Goal: Transaction & Acquisition: Purchase product/service

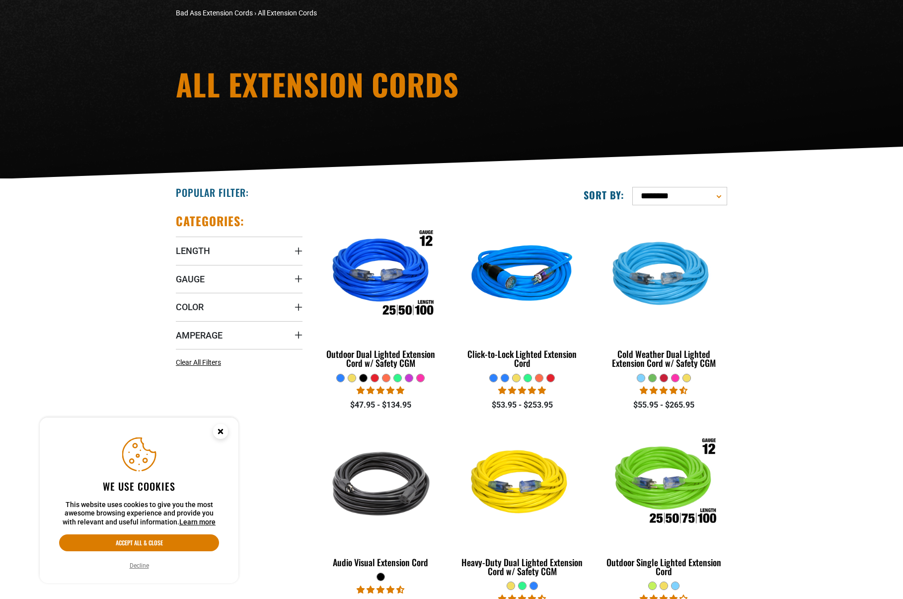
scroll to position [99, 0]
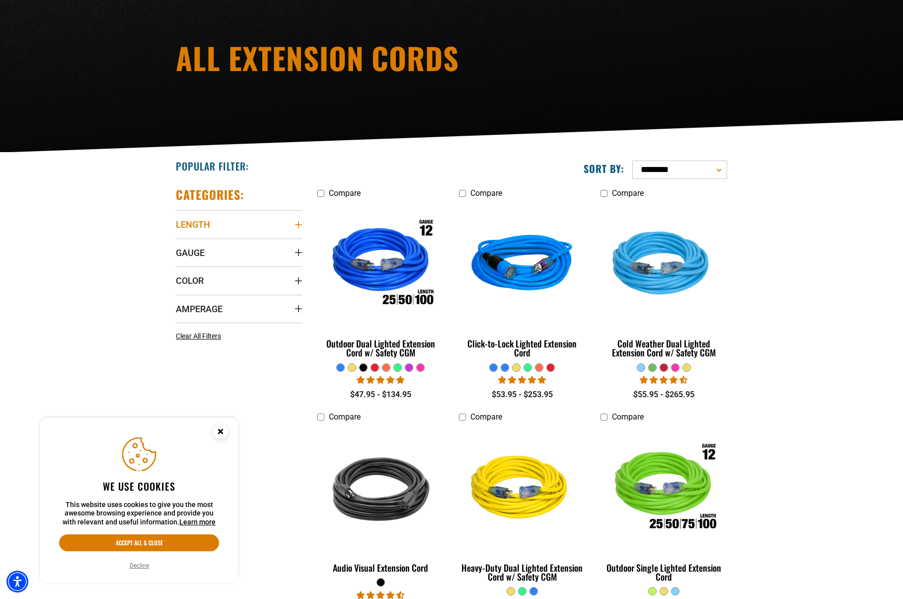
click at [299, 221] on icon "Length" at bounding box center [299, 225] width 8 height 8
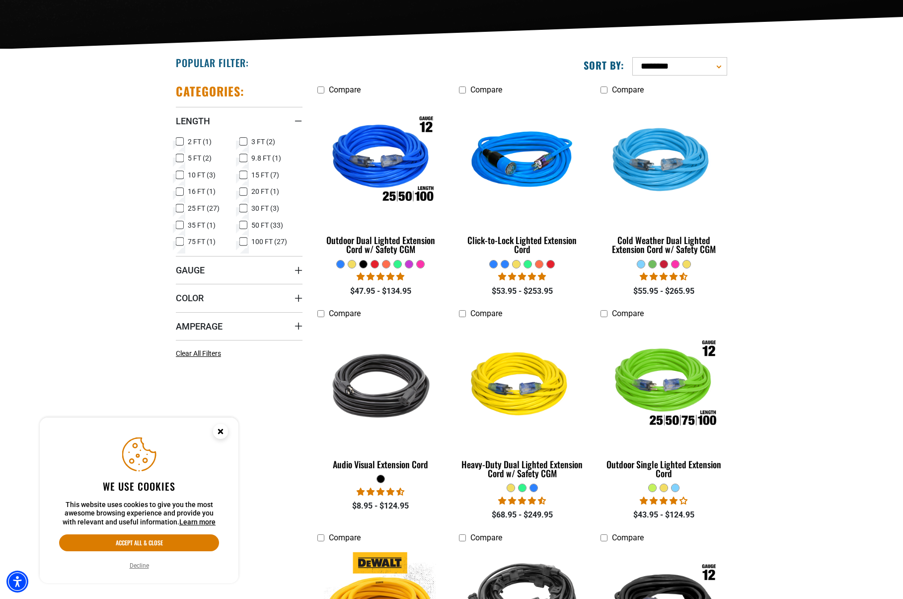
scroll to position [248, 0]
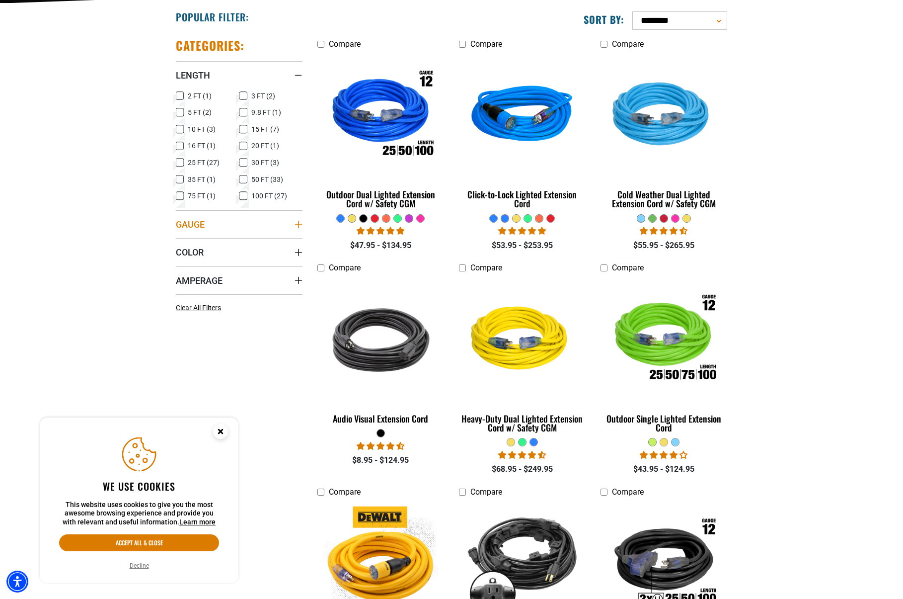
click at [266, 223] on summary "Gauge" at bounding box center [239, 224] width 127 height 28
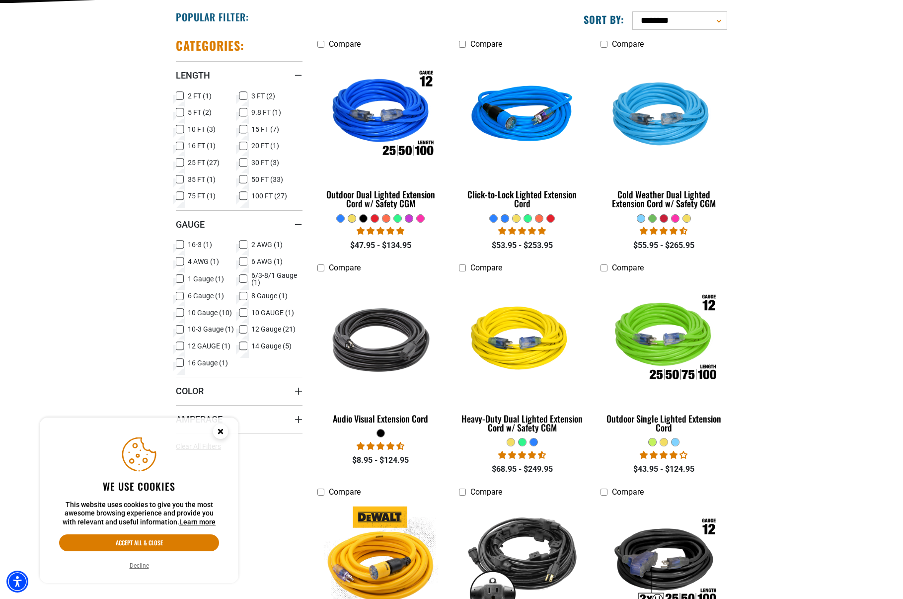
click at [184, 280] on label "1 Gauge (1) 1 Gauge (1 product)" at bounding box center [208, 278] width 64 height 13
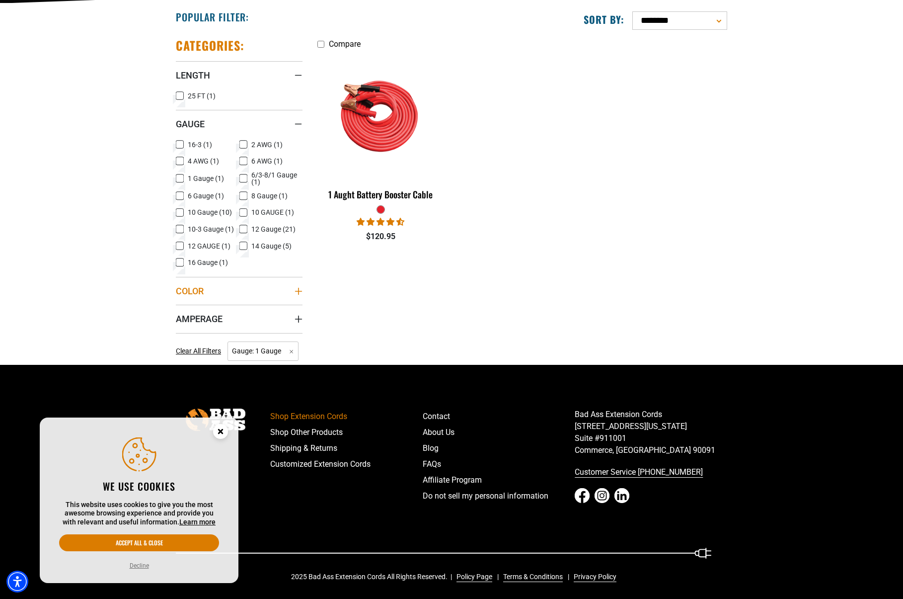
click at [184, 278] on summary "Color" at bounding box center [239, 291] width 127 height 28
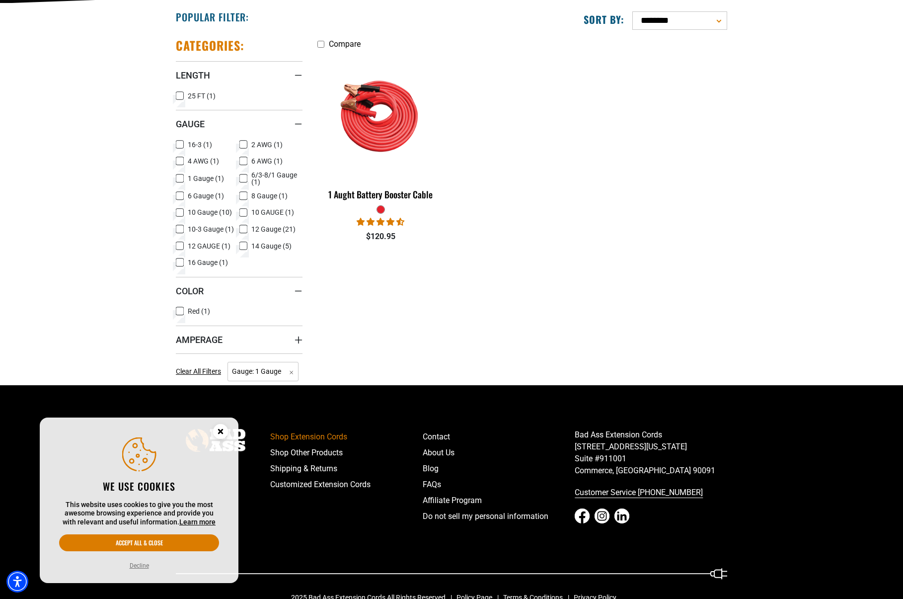
click at [182, 176] on icon at bounding box center [180, 178] width 6 height 5
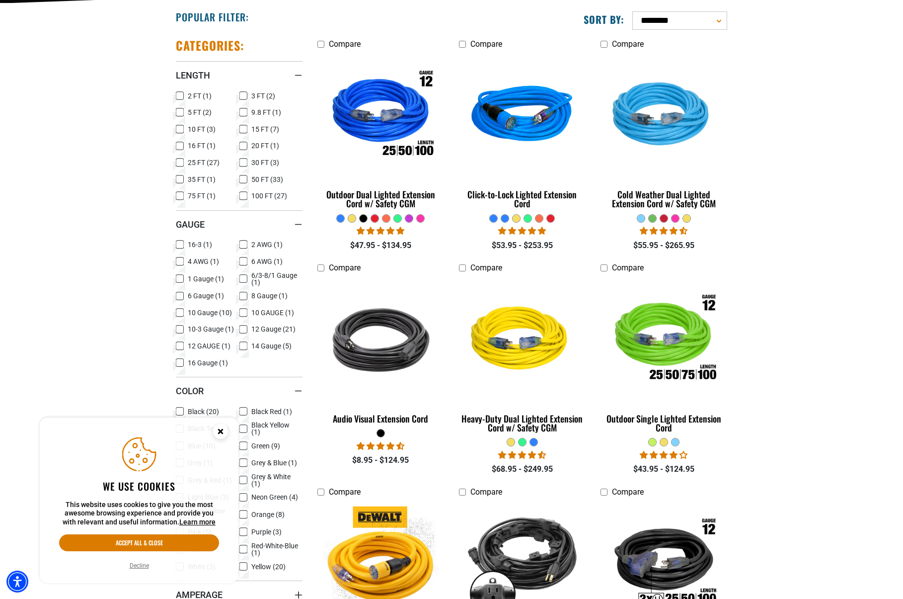
click at [242, 247] on icon at bounding box center [243, 244] width 8 height 13
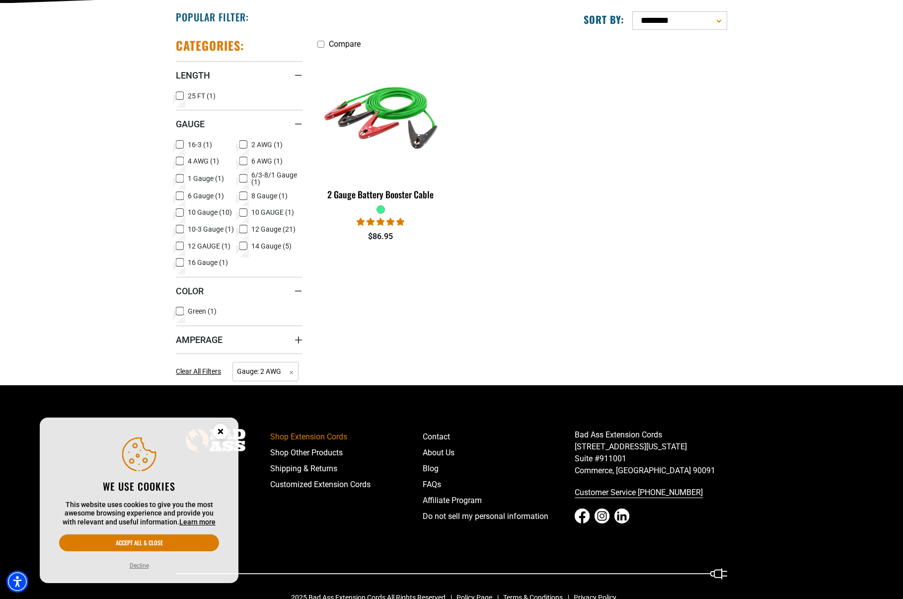
click at [245, 345] on summary "Amperage" at bounding box center [239, 339] width 127 height 28
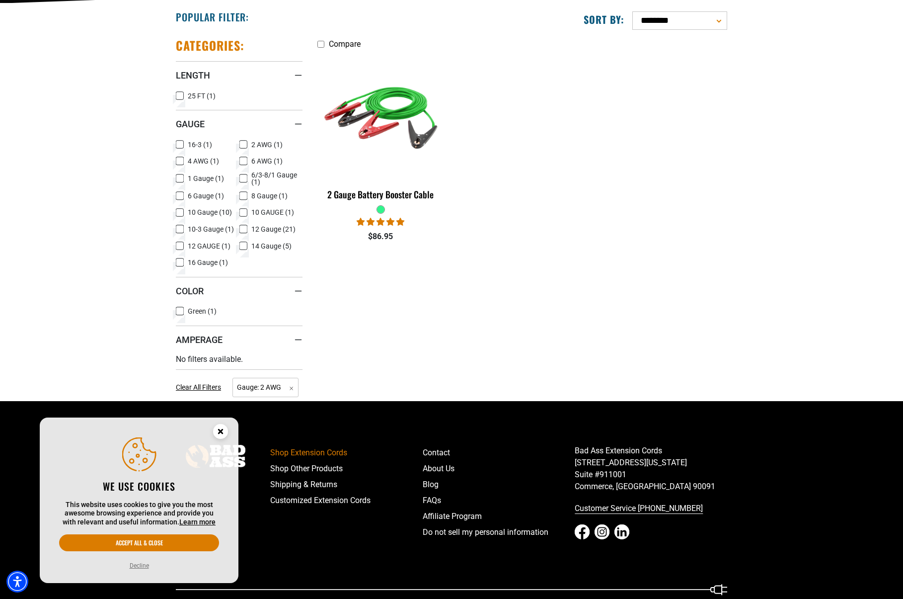
click at [245, 245] on icon at bounding box center [243, 245] width 8 height 13
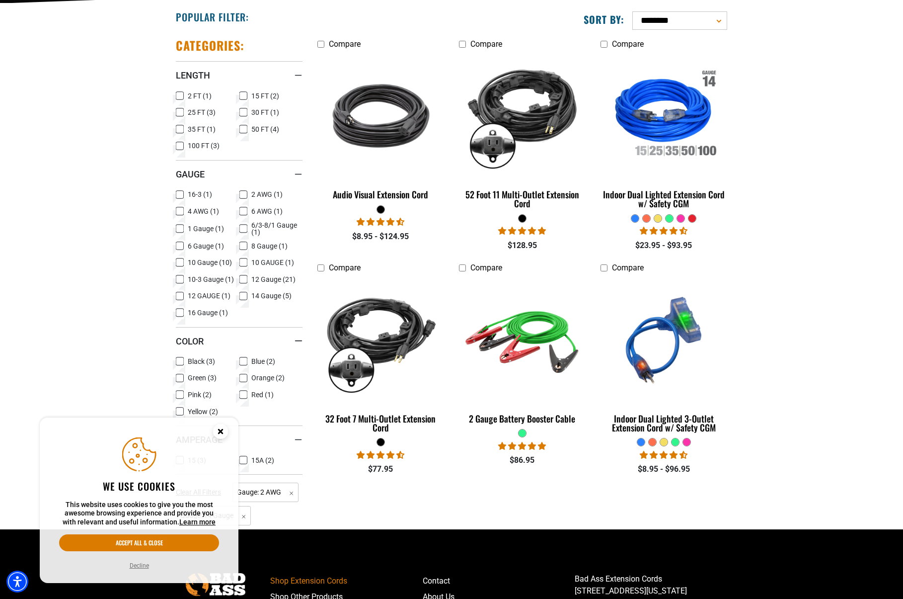
click at [243, 194] on icon at bounding box center [243, 194] width 6 height 5
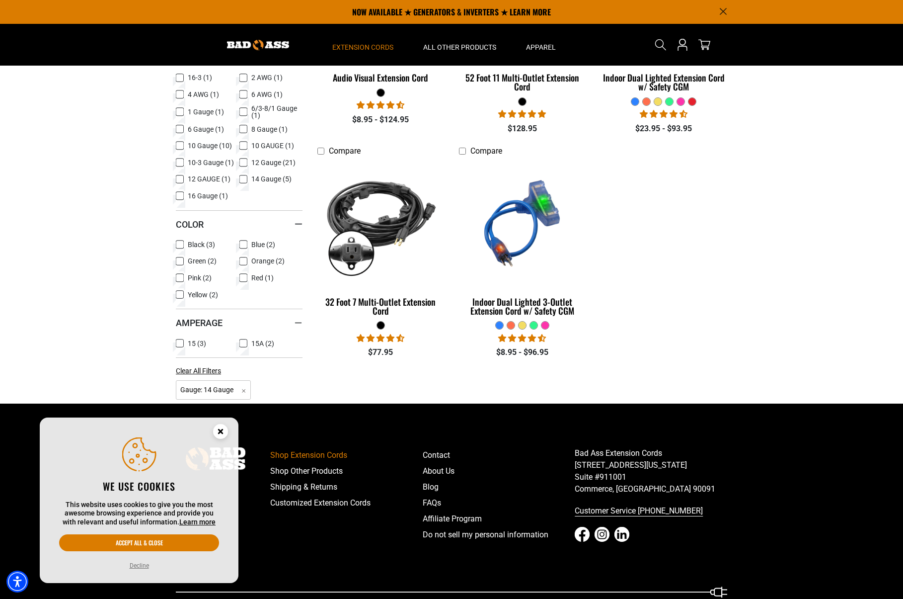
scroll to position [348, 0]
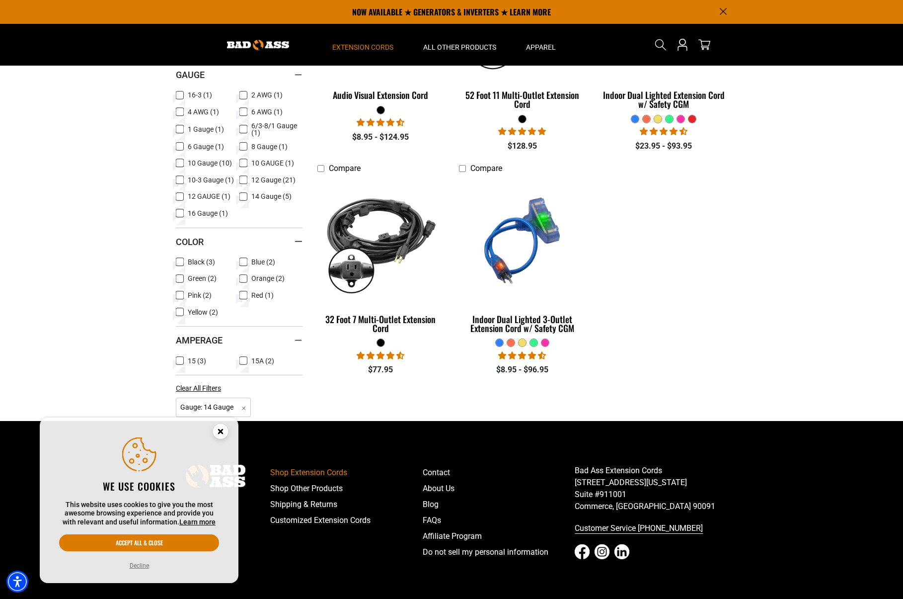
click at [244, 197] on icon at bounding box center [243, 196] width 4 height 2
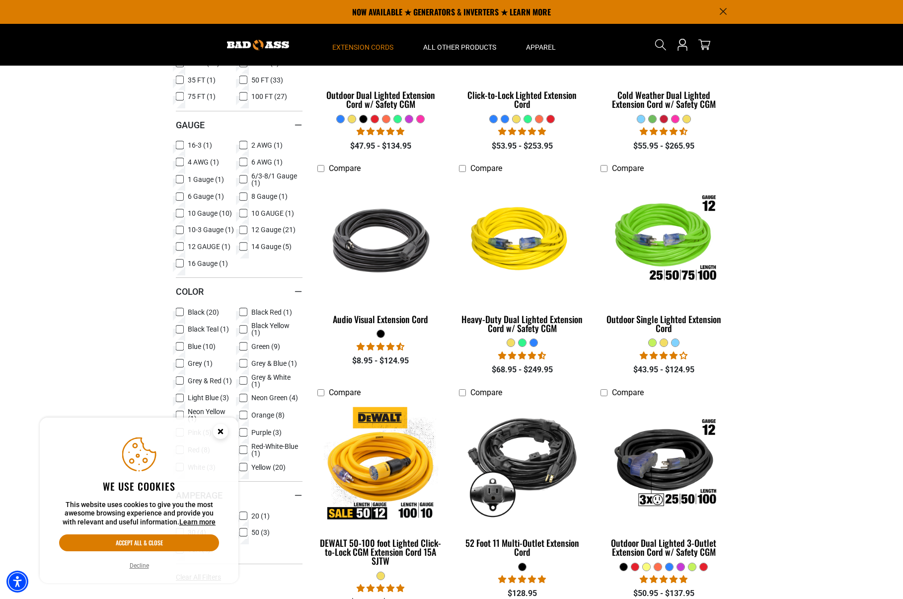
click at [224, 431] on circle "Close this option" at bounding box center [220, 431] width 15 height 15
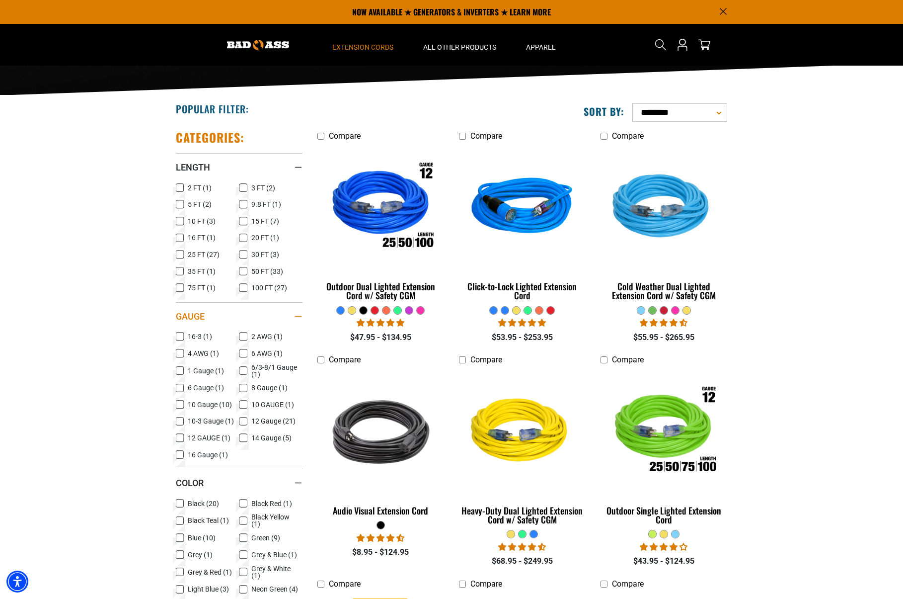
scroll to position [149, 0]
